Goal: Information Seeking & Learning: Find specific fact

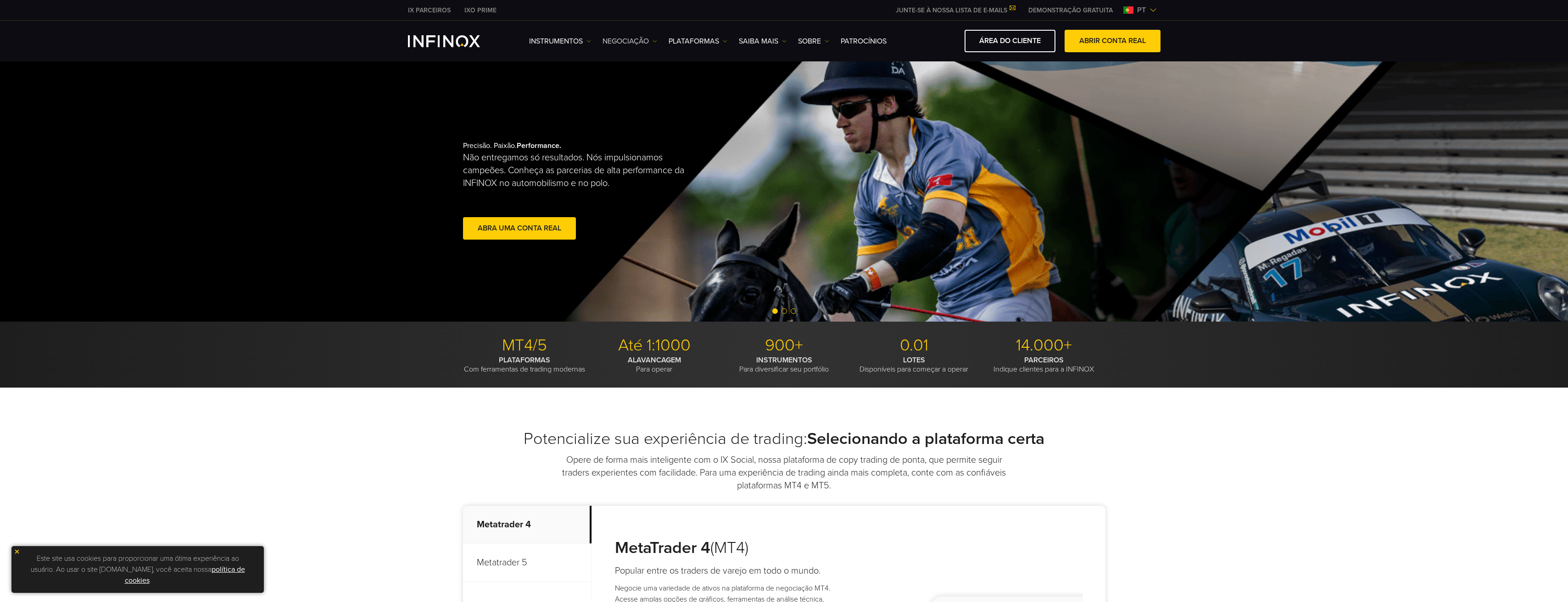
click at [627, 42] on link "NEGOCIAÇÃO" at bounding box center [629, 41] width 55 height 11
click at [574, 43] on link "Instrumentos" at bounding box center [560, 41] width 62 height 11
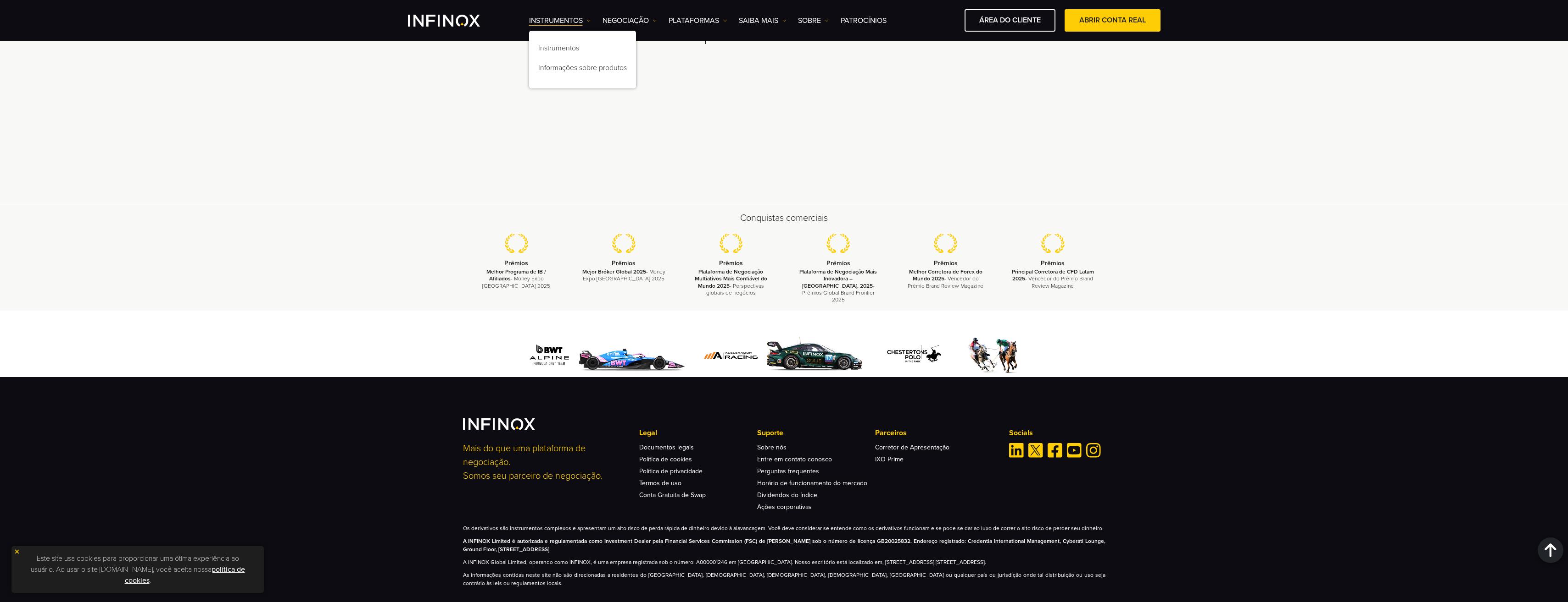
scroll to position [2691, 0]
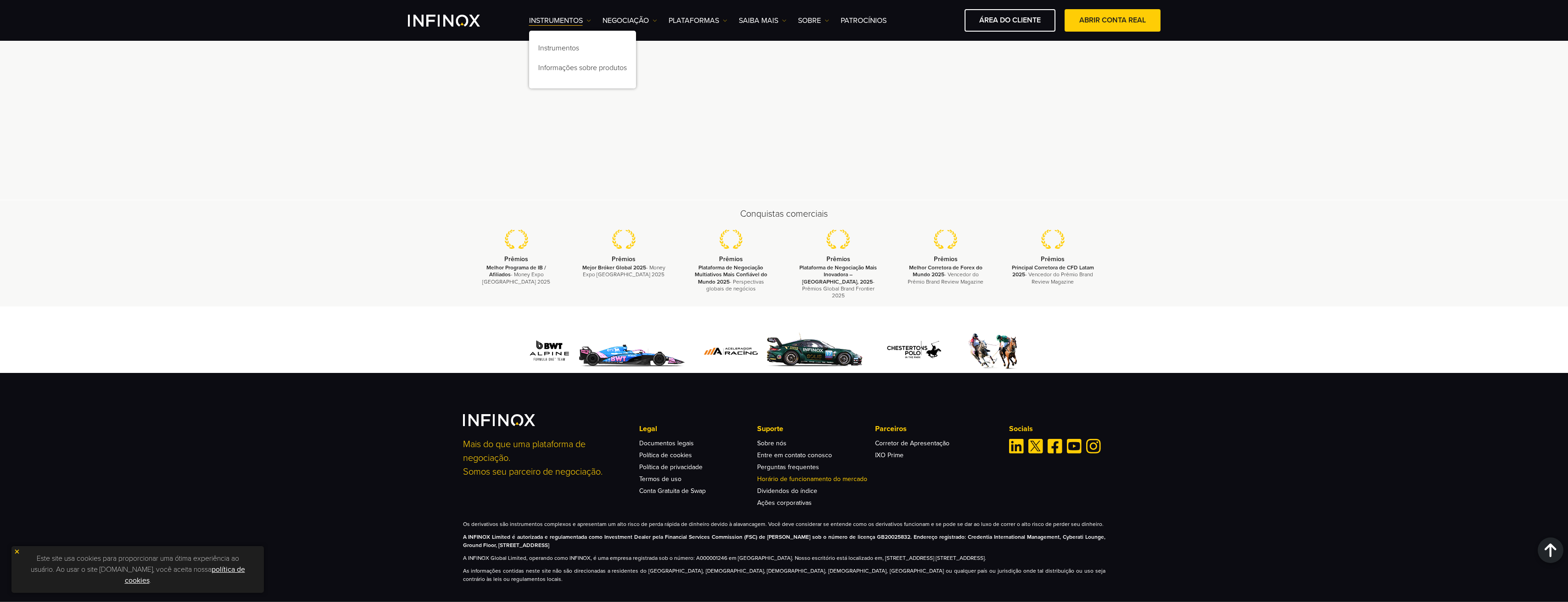
click at [819, 475] on link "Horário de funcionamento do mercado" at bounding box center [812, 479] width 110 height 7
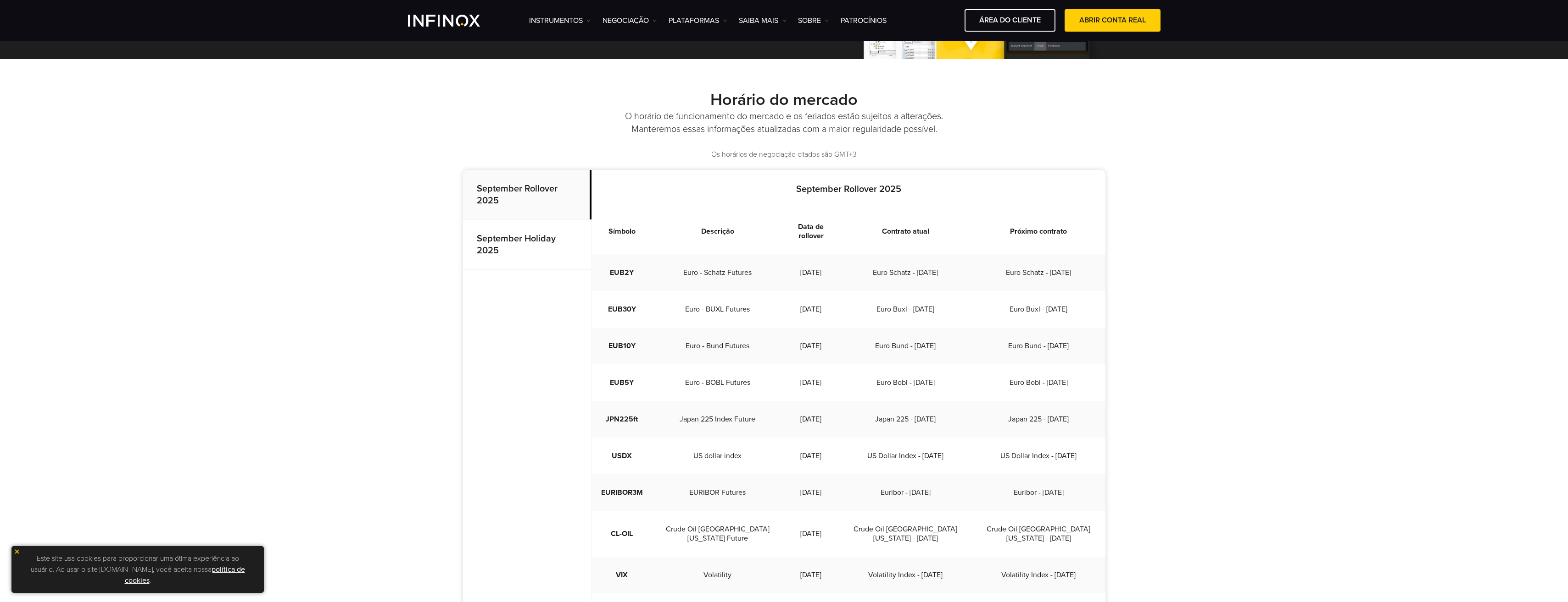
scroll to position [183, 0]
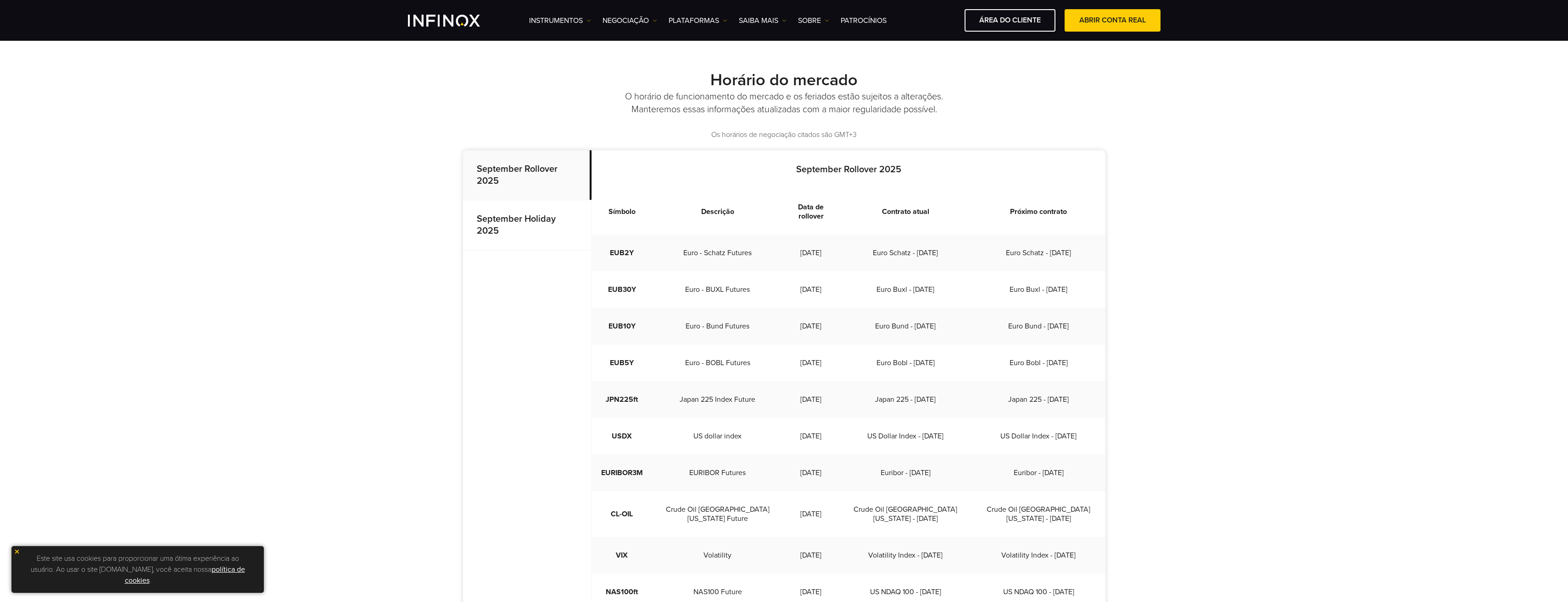
click at [533, 231] on p "September Holiday 2025" at bounding box center [527, 225] width 128 height 50
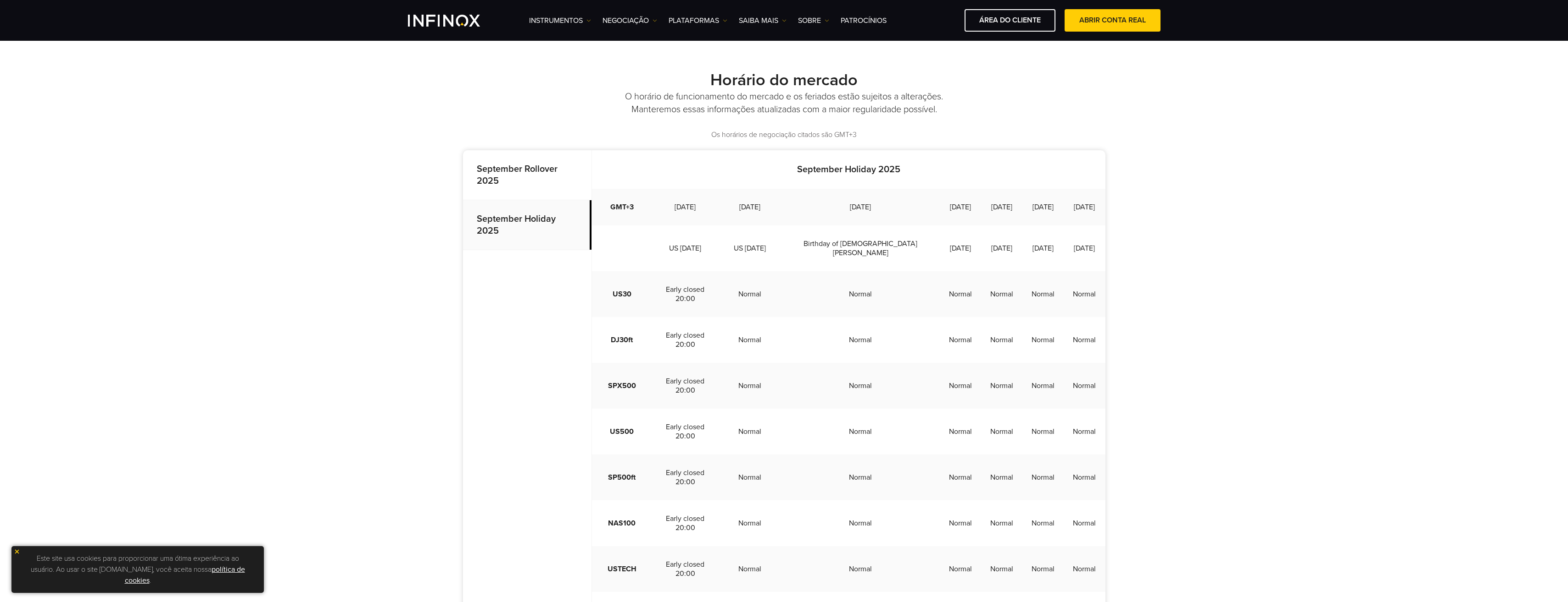
scroll to position [229, 0]
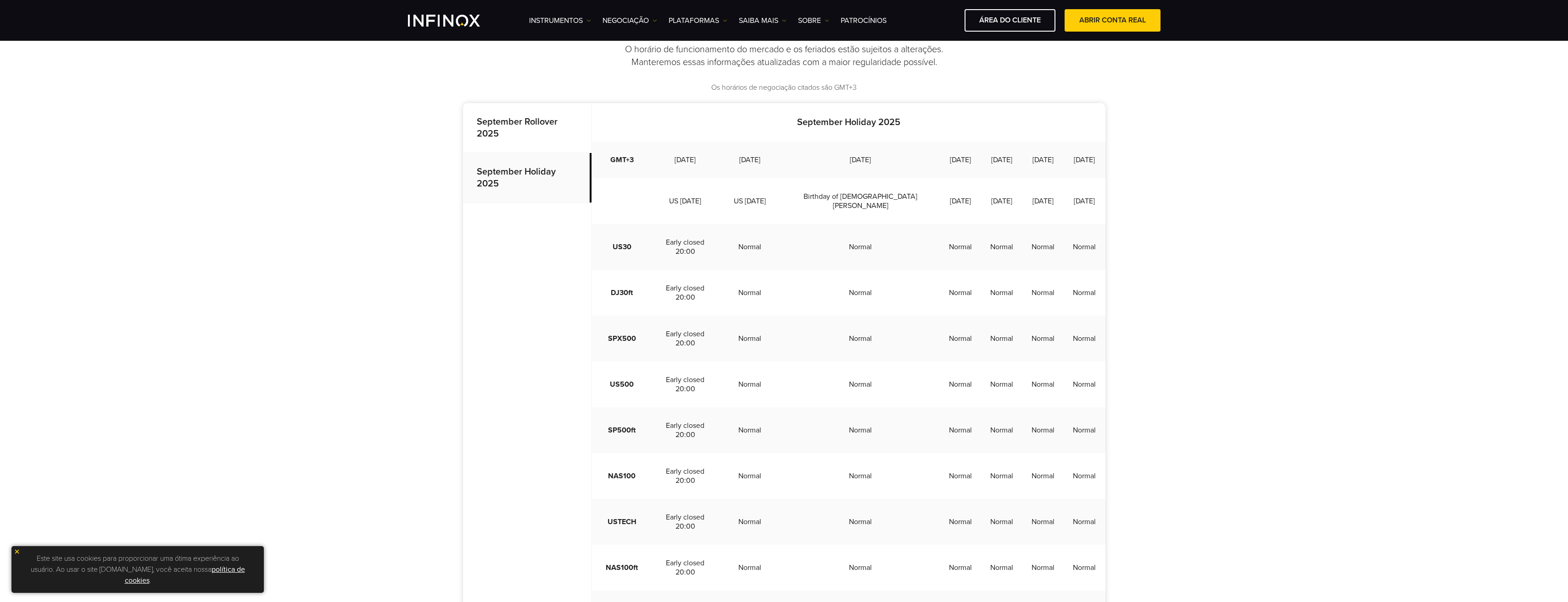
click at [625, 164] on td "GMT+3" at bounding box center [622, 159] width 61 height 36
